Goal: Task Accomplishment & Management: Manage account settings

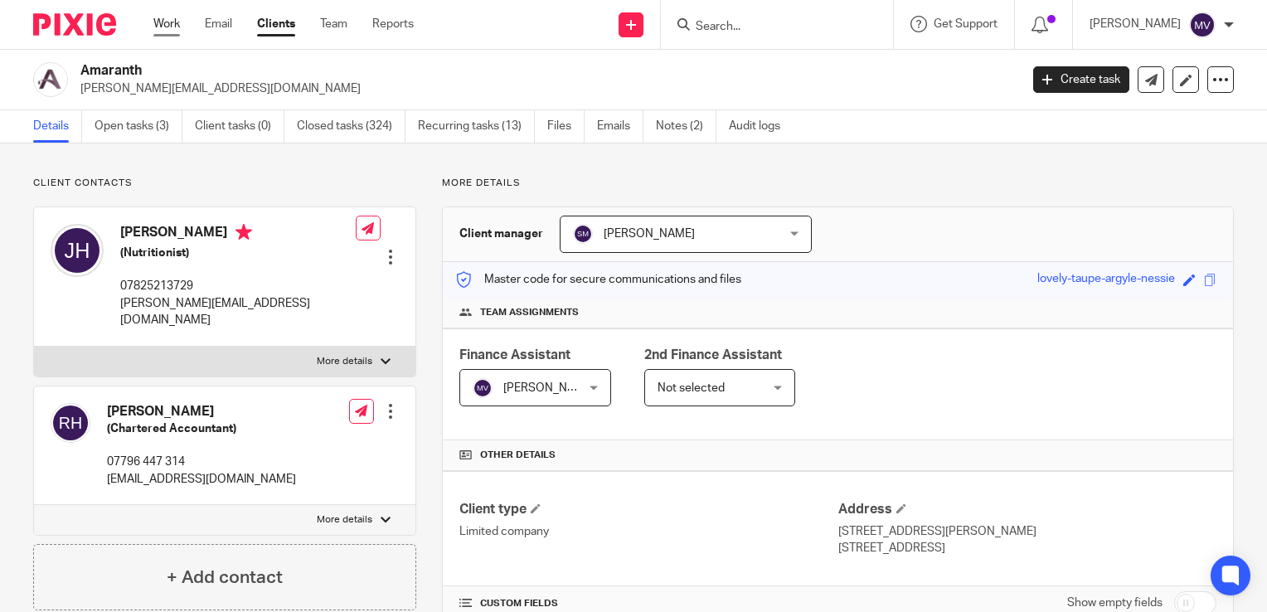
click at [172, 27] on link "Work" at bounding box center [166, 24] width 27 height 17
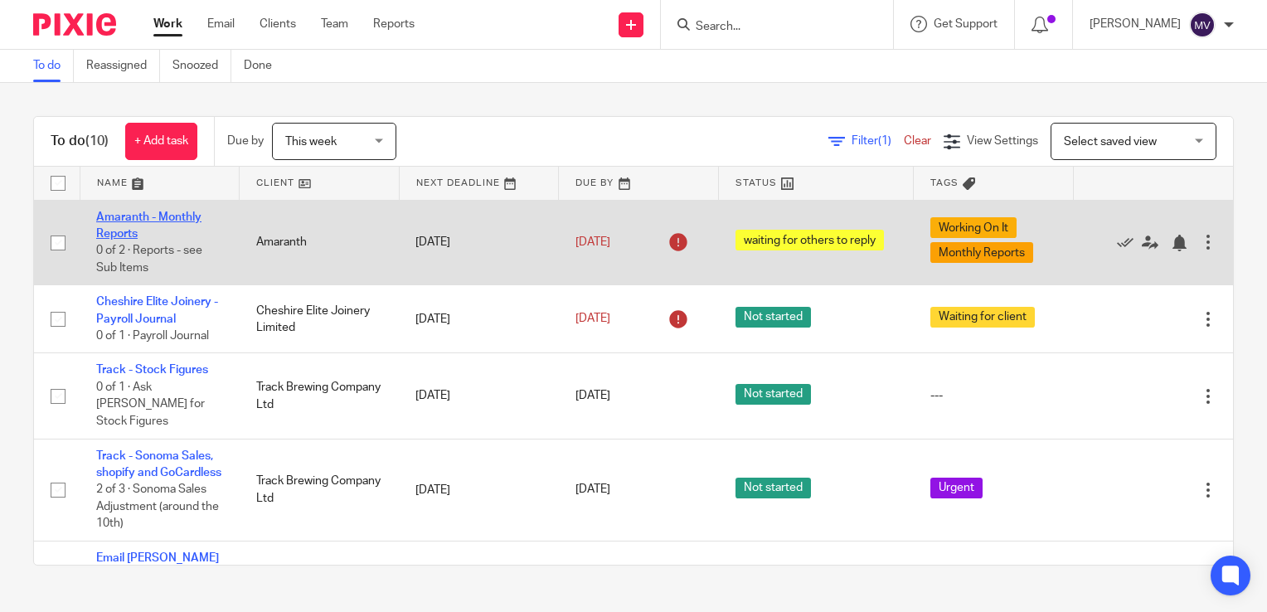
click at [166, 217] on link "Amaranth - Monthly Reports" at bounding box center [148, 225] width 105 height 28
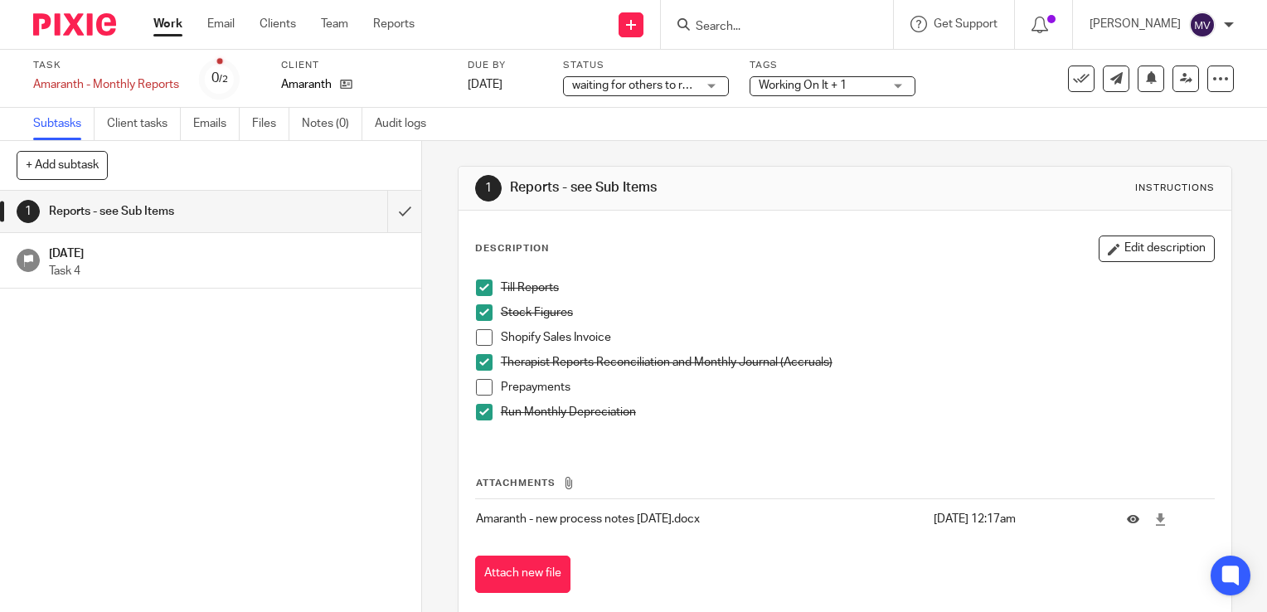
click at [828, 86] on span "Working On It + 1" at bounding box center [803, 86] width 88 height 12
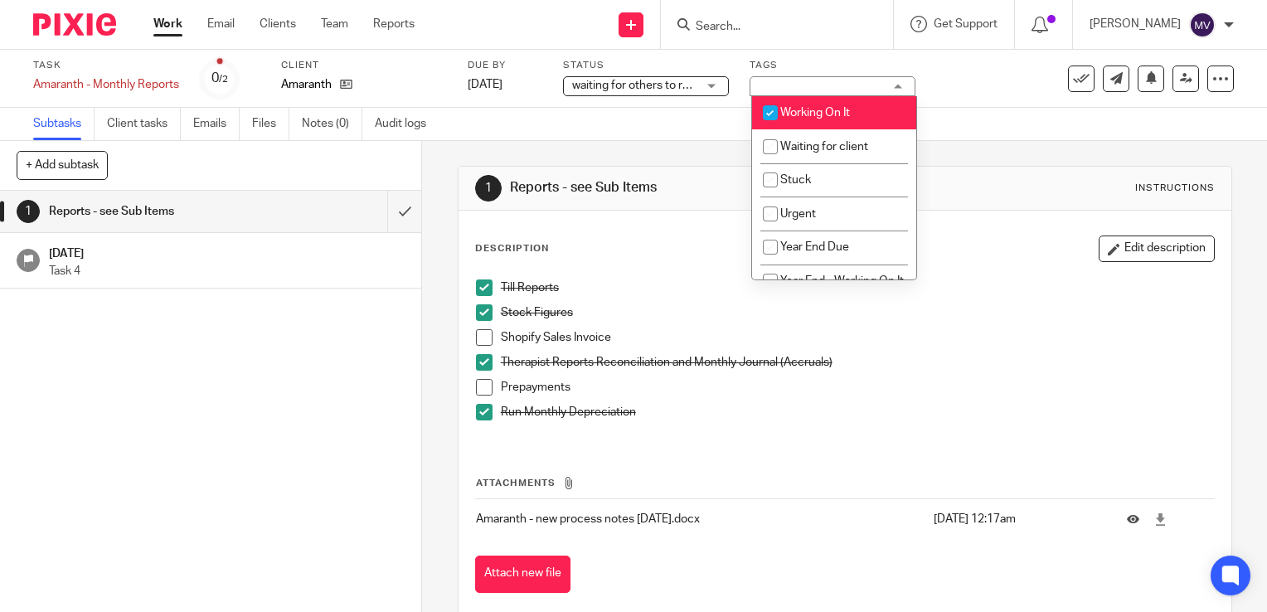
click at [703, 83] on div "waiting for others to reply waiting for others to reply" at bounding box center [646, 86] width 166 height 20
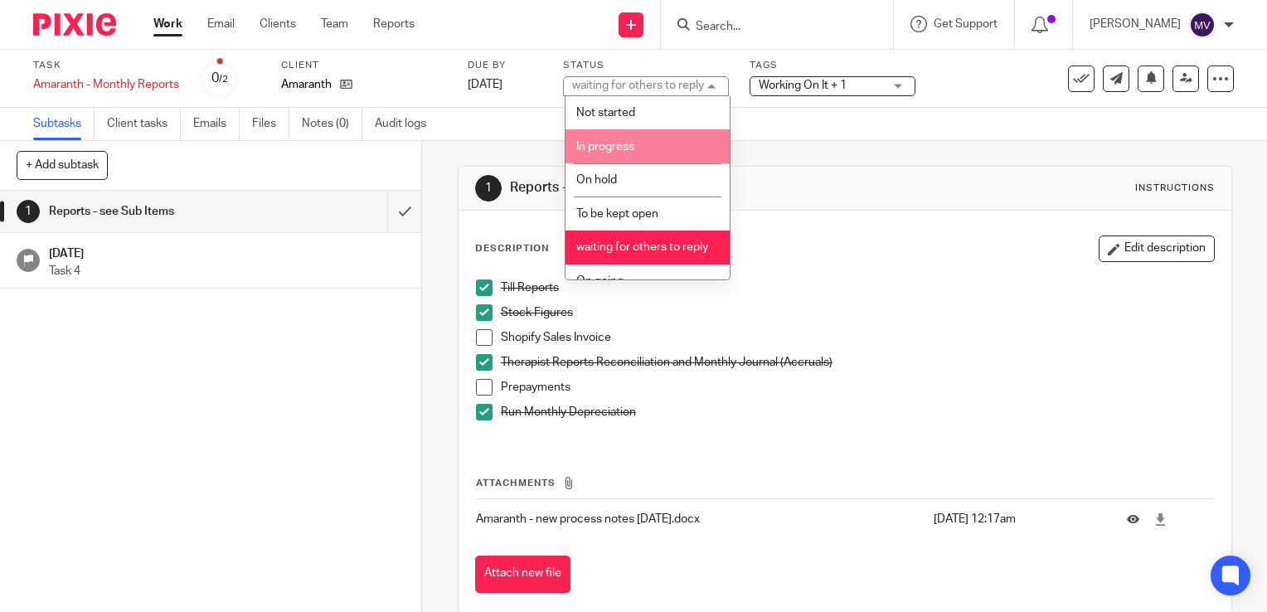
click at [649, 139] on li "In progress" at bounding box center [648, 146] width 164 height 34
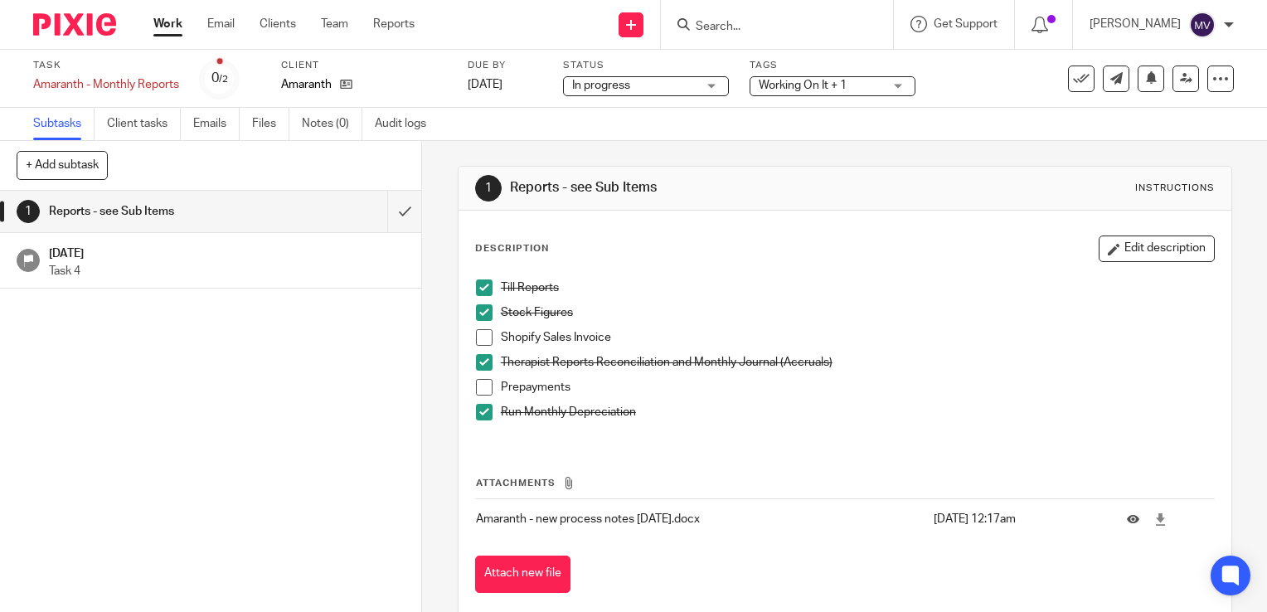
click at [477, 337] on span at bounding box center [484, 337] width 17 height 17
click at [169, 26] on link "Work" at bounding box center [167, 24] width 29 height 17
